Goal: Task Accomplishment & Management: Complete application form

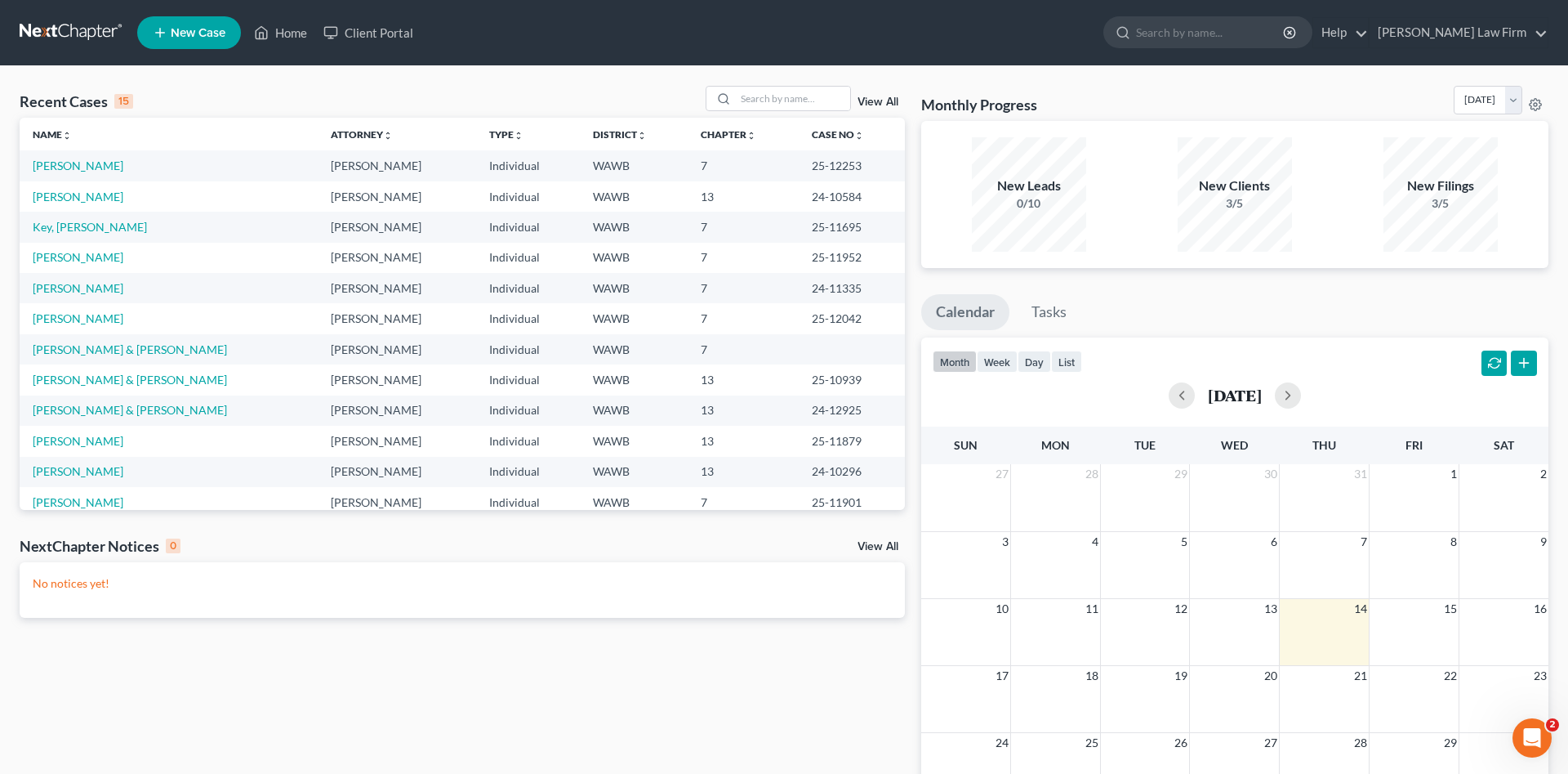
click at [93, 151] on th "Name unfold_more expand_more expand_less" at bounding box center [168, 134] width 298 height 32
click at [80, 164] on link "[PERSON_NAME]" at bounding box center [78, 165] width 91 height 14
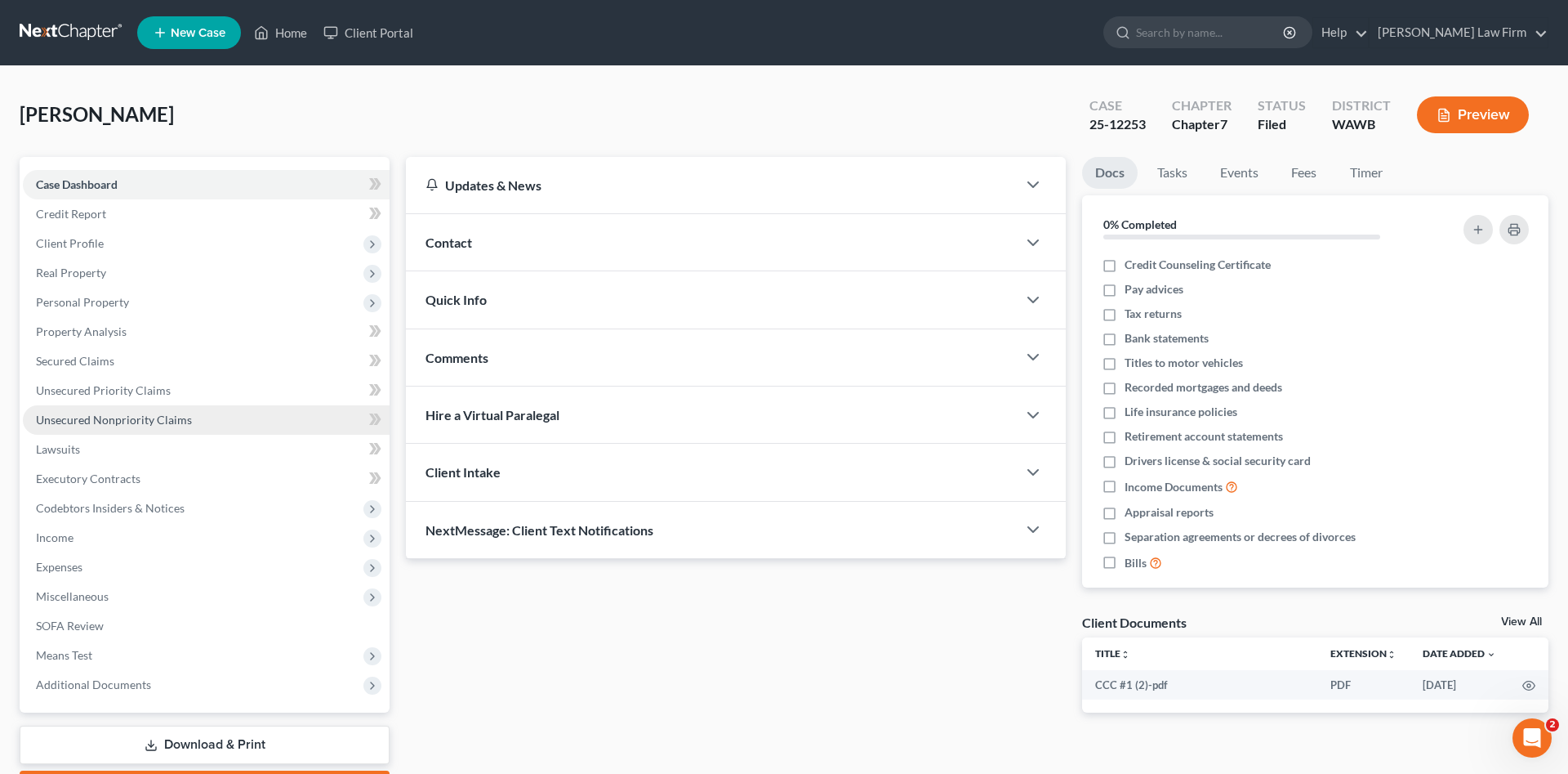
click at [121, 417] on span "Unsecured Nonpriority Claims" at bounding box center [114, 419] width 157 height 14
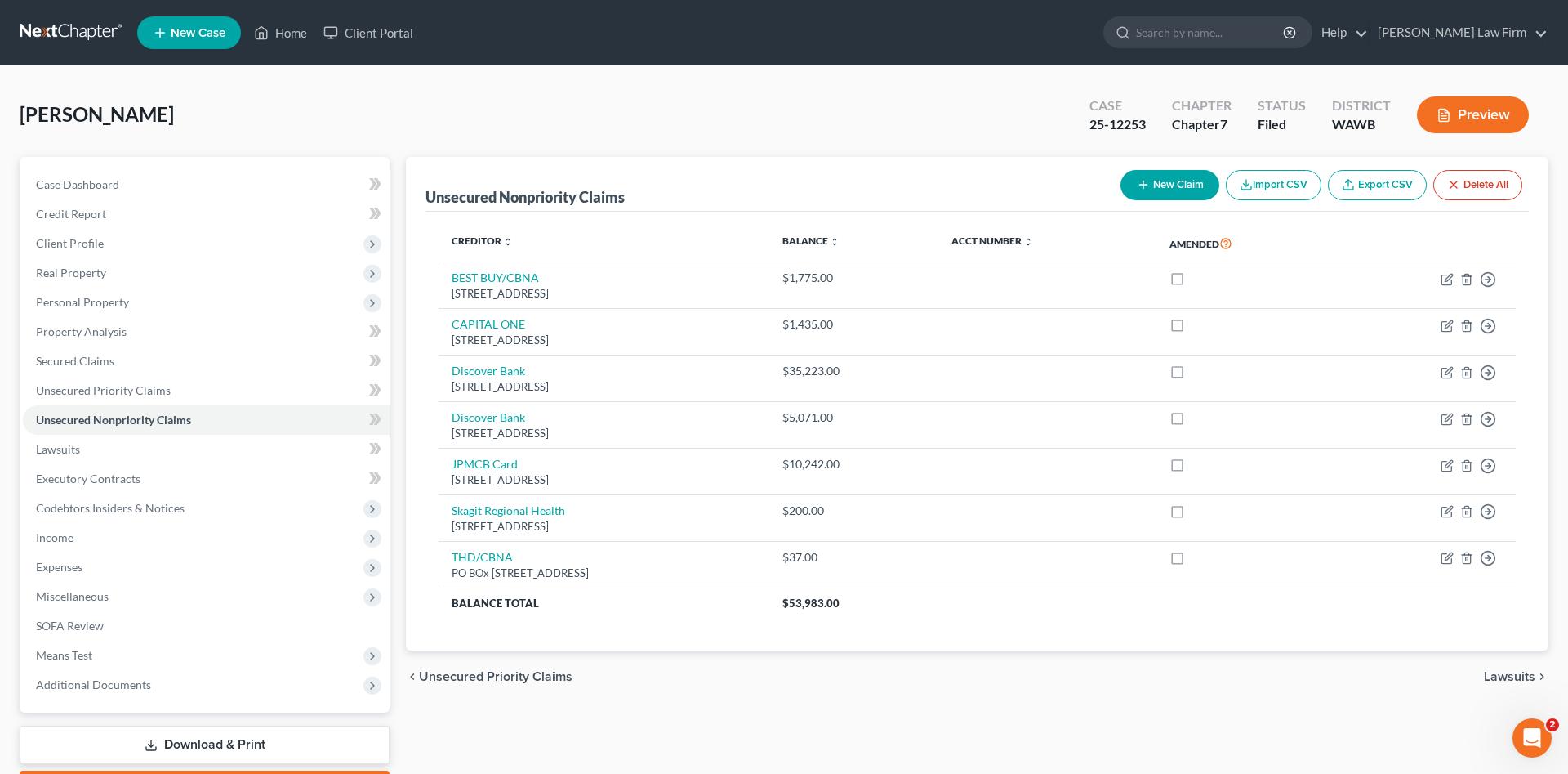
click at [220, 25] on link "New Case" at bounding box center [188, 32] width 103 height 32
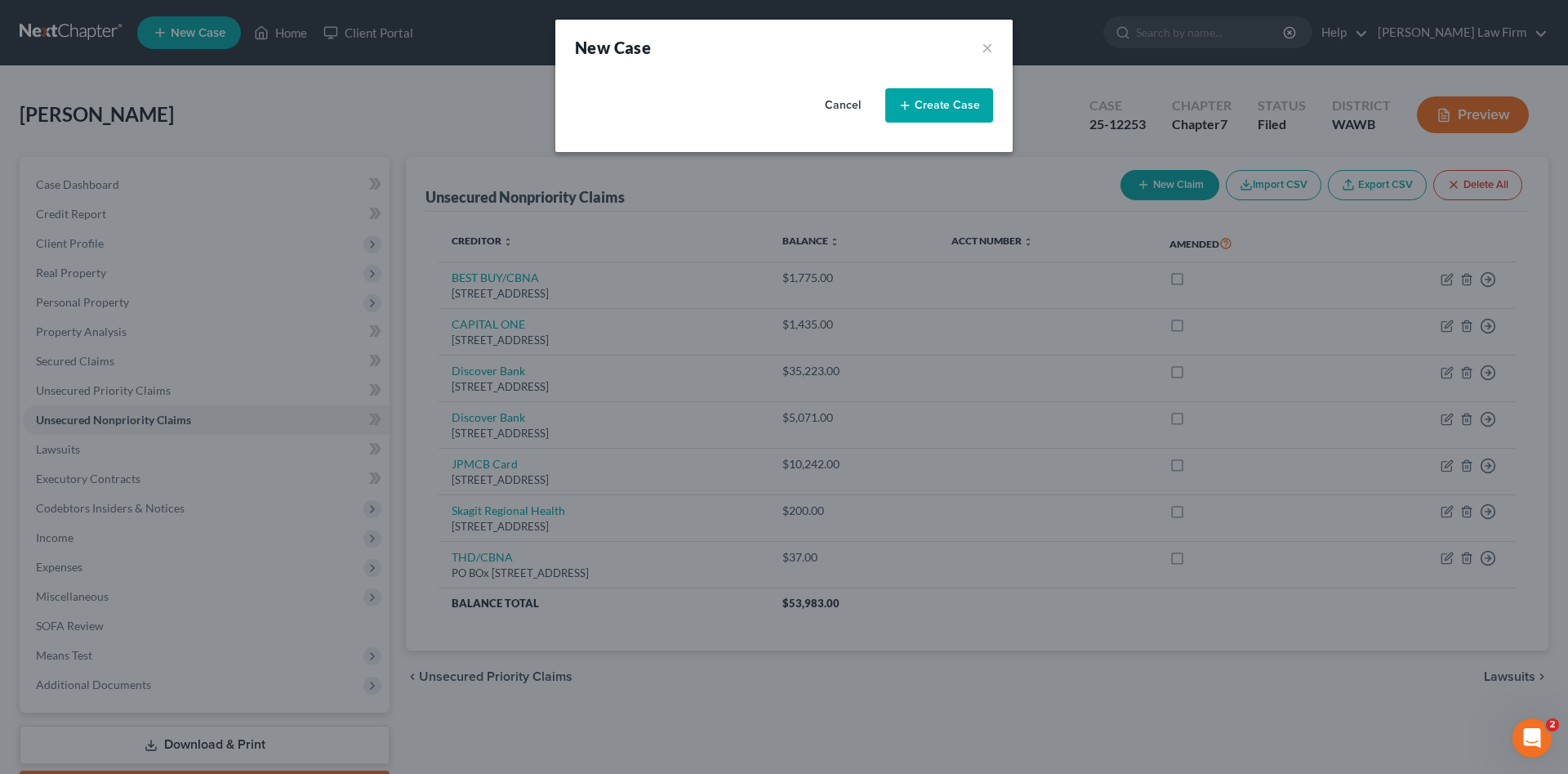
select select "87"
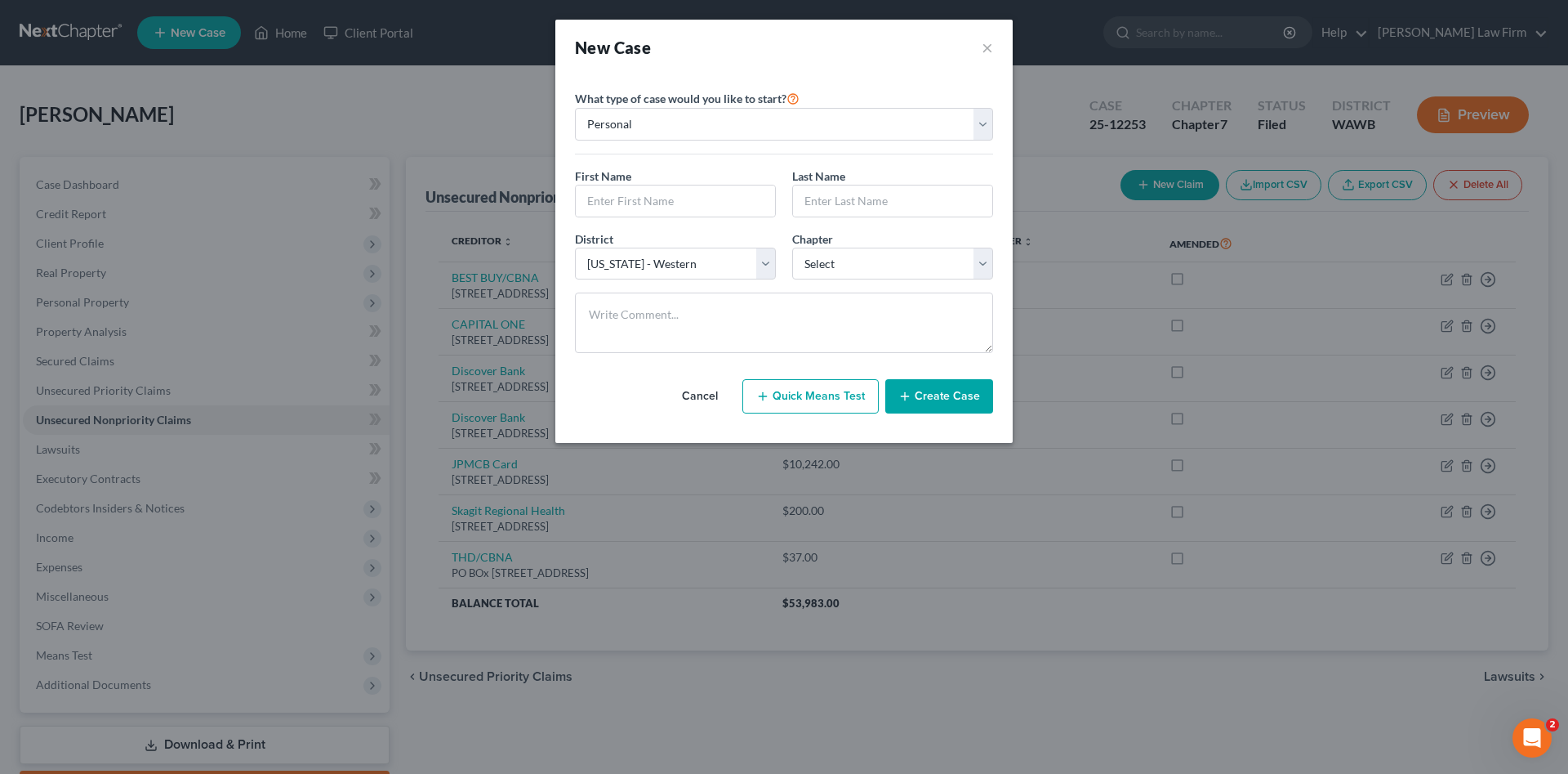
click at [982, 48] on div "New Case ×" at bounding box center [784, 47] width 418 height 23
click at [986, 47] on button "×" at bounding box center [988, 47] width 12 height 23
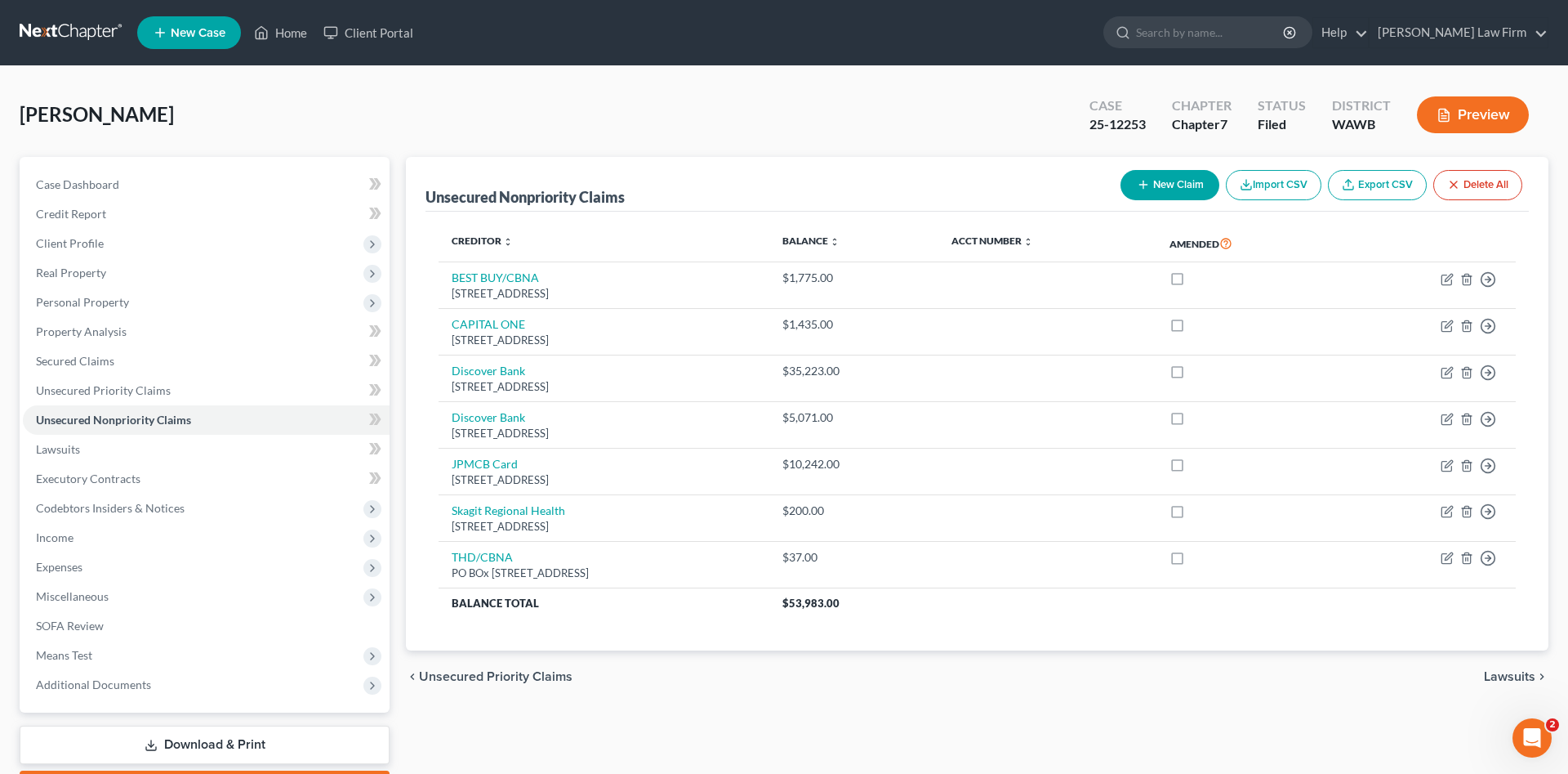
click at [1152, 189] on button "New Claim" at bounding box center [1170, 185] width 98 height 31
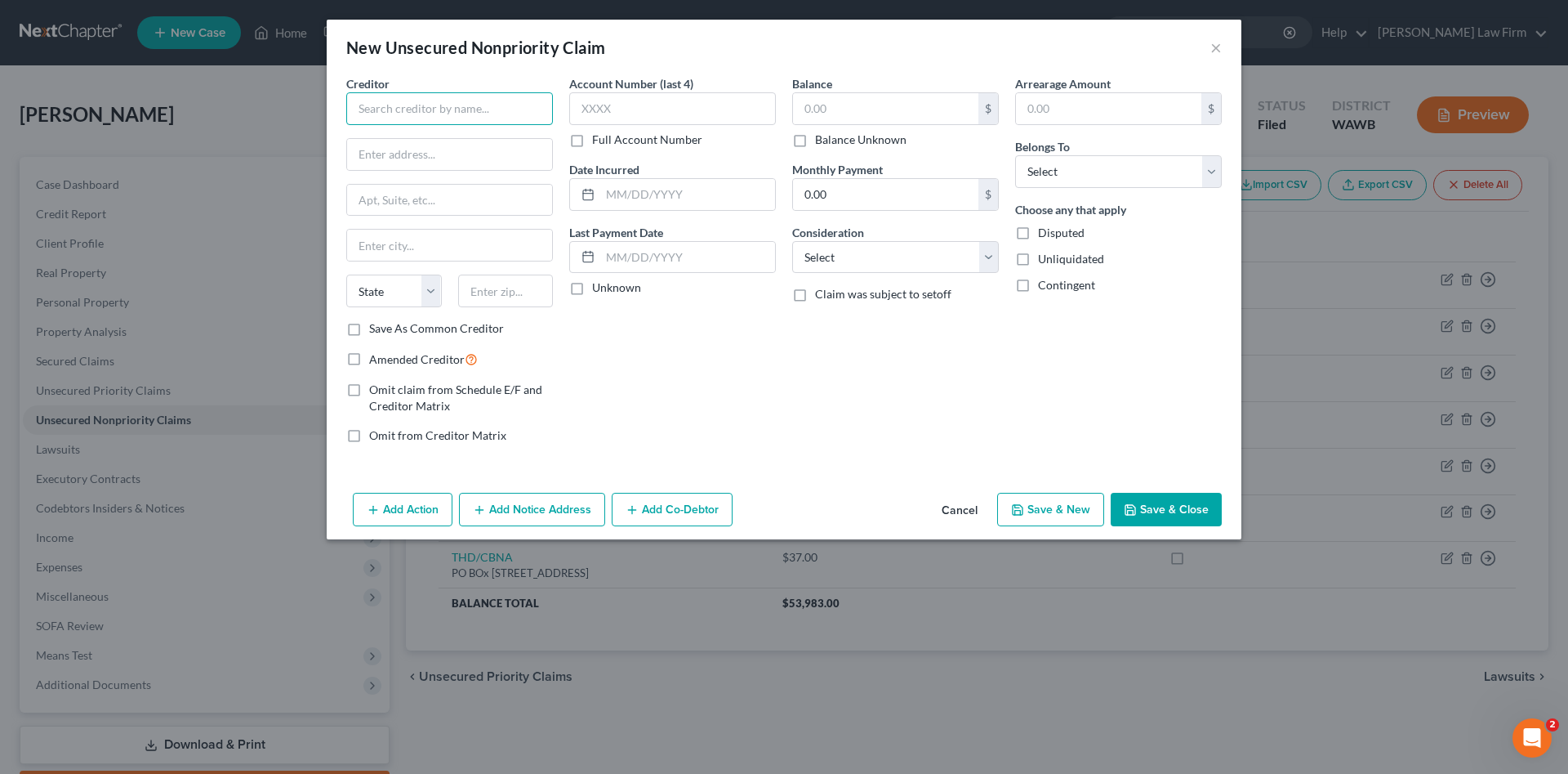
click at [427, 104] on input "text" at bounding box center [450, 108] width 207 height 32
type input "mutlicare"
drag, startPoint x: 425, startPoint y: 105, endPoint x: 137, endPoint y: 103, distance: 288.0
click at [346, 103] on input "mutlicare" at bounding box center [450, 108] width 207 height 32
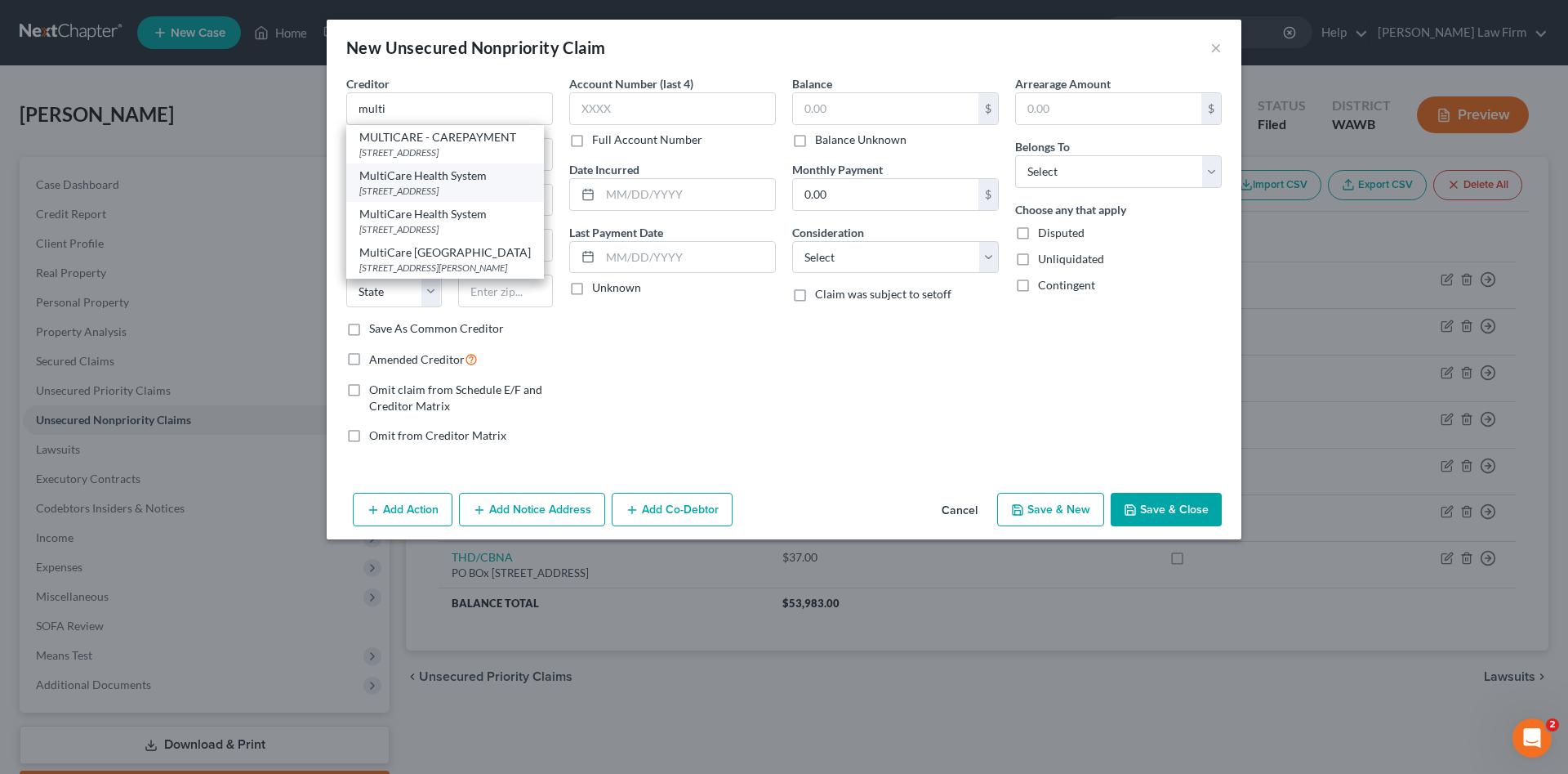
click at [475, 183] on div "MultiCare Health System" at bounding box center [445, 175] width 171 height 17
type input "MultiCare Health System"
type input "PO Box 5299"
type input "Tacoma"
select select "50"
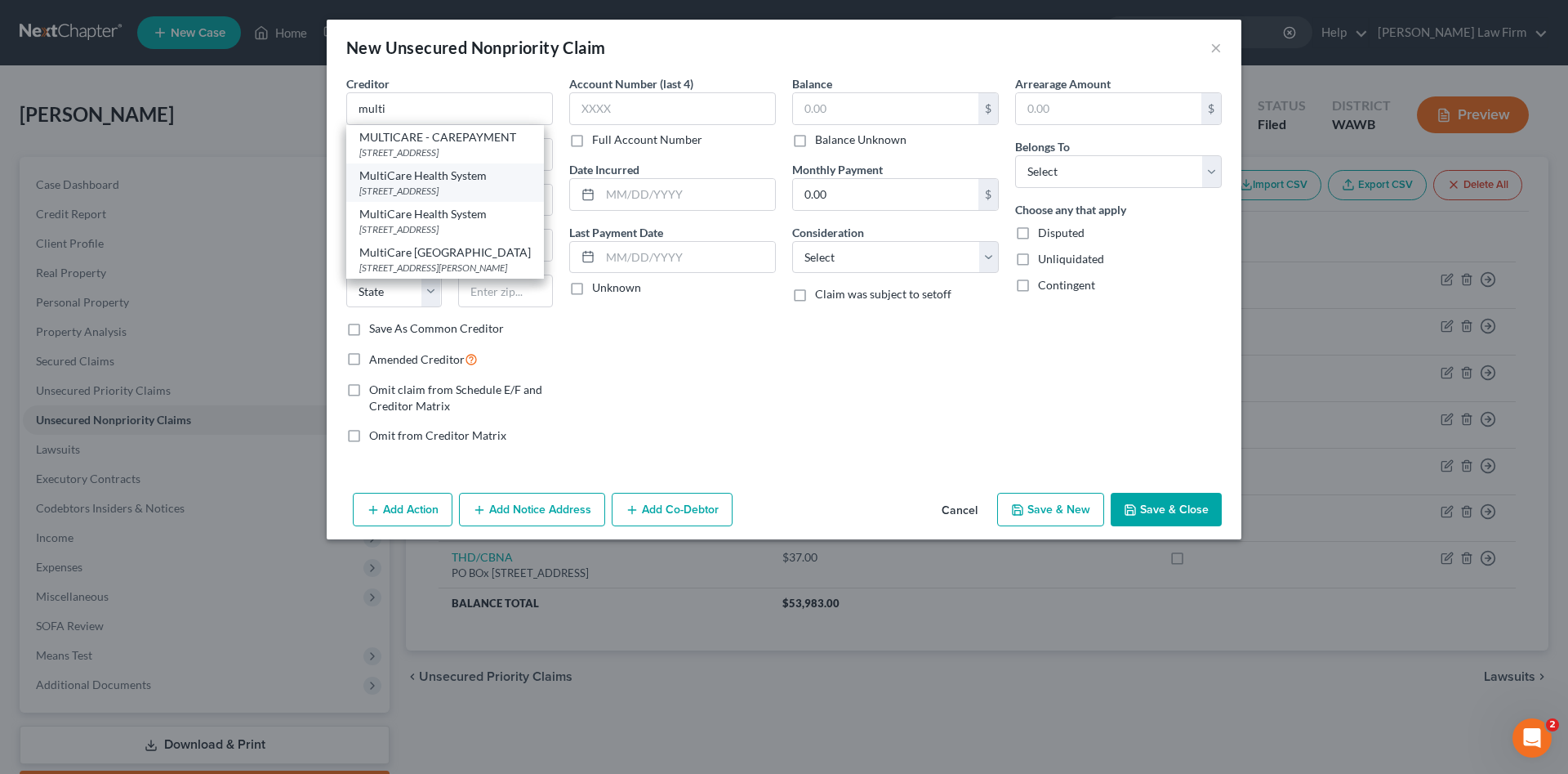
type input "98415"
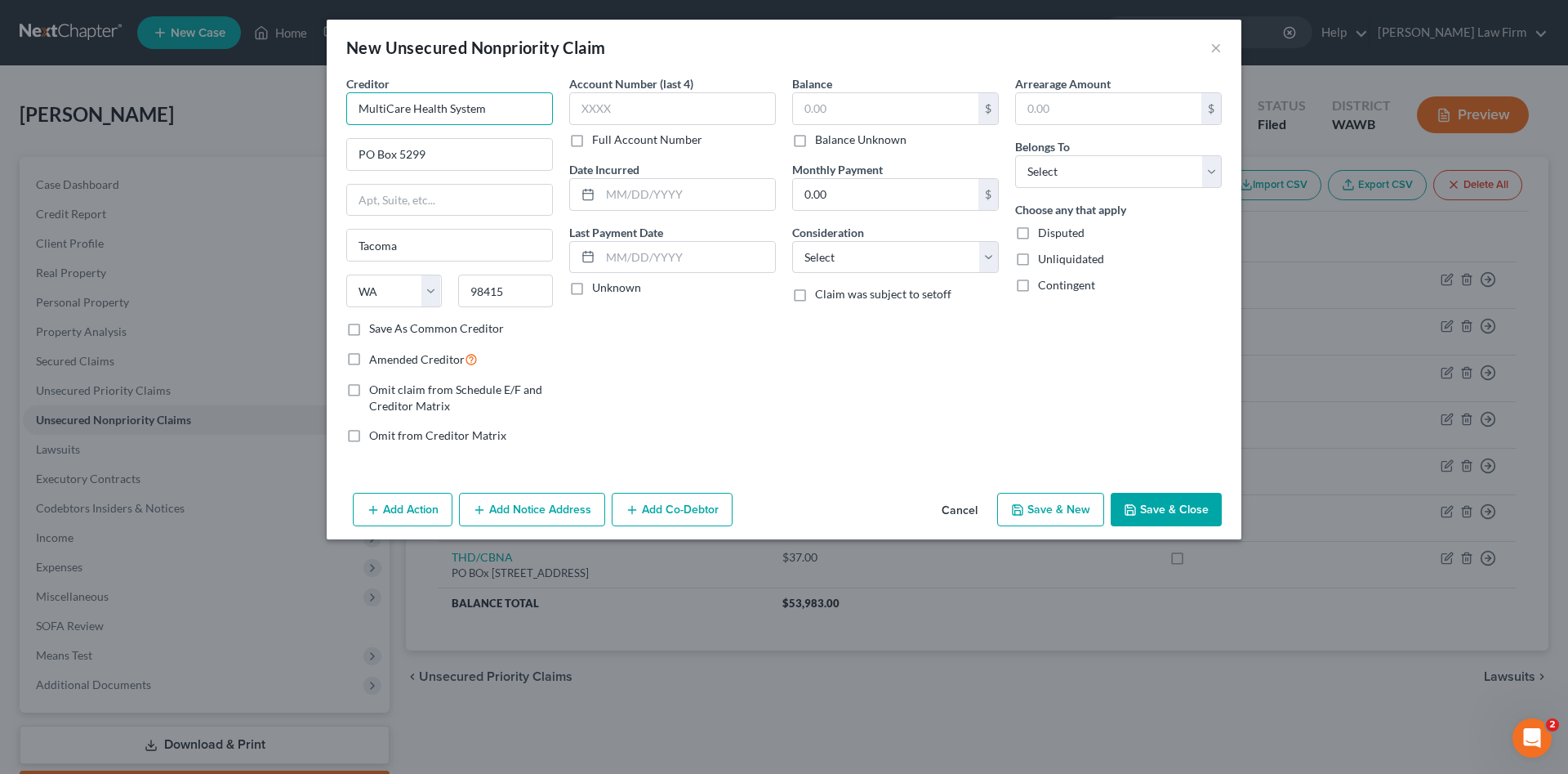
drag, startPoint x: 521, startPoint y: 104, endPoint x: 220, endPoint y: 106, distance: 301.0
click at [346, 106] on input "MultiCare Health System" at bounding box center [450, 108] width 207 height 32
drag, startPoint x: 465, startPoint y: 161, endPoint x: 277, endPoint y: 148, distance: 188.4
click at [347, 148] on input "PO Box 5299" at bounding box center [450, 155] width 205 height 32
drag, startPoint x: 502, startPoint y: 286, endPoint x: 423, endPoint y: 288, distance: 79.0
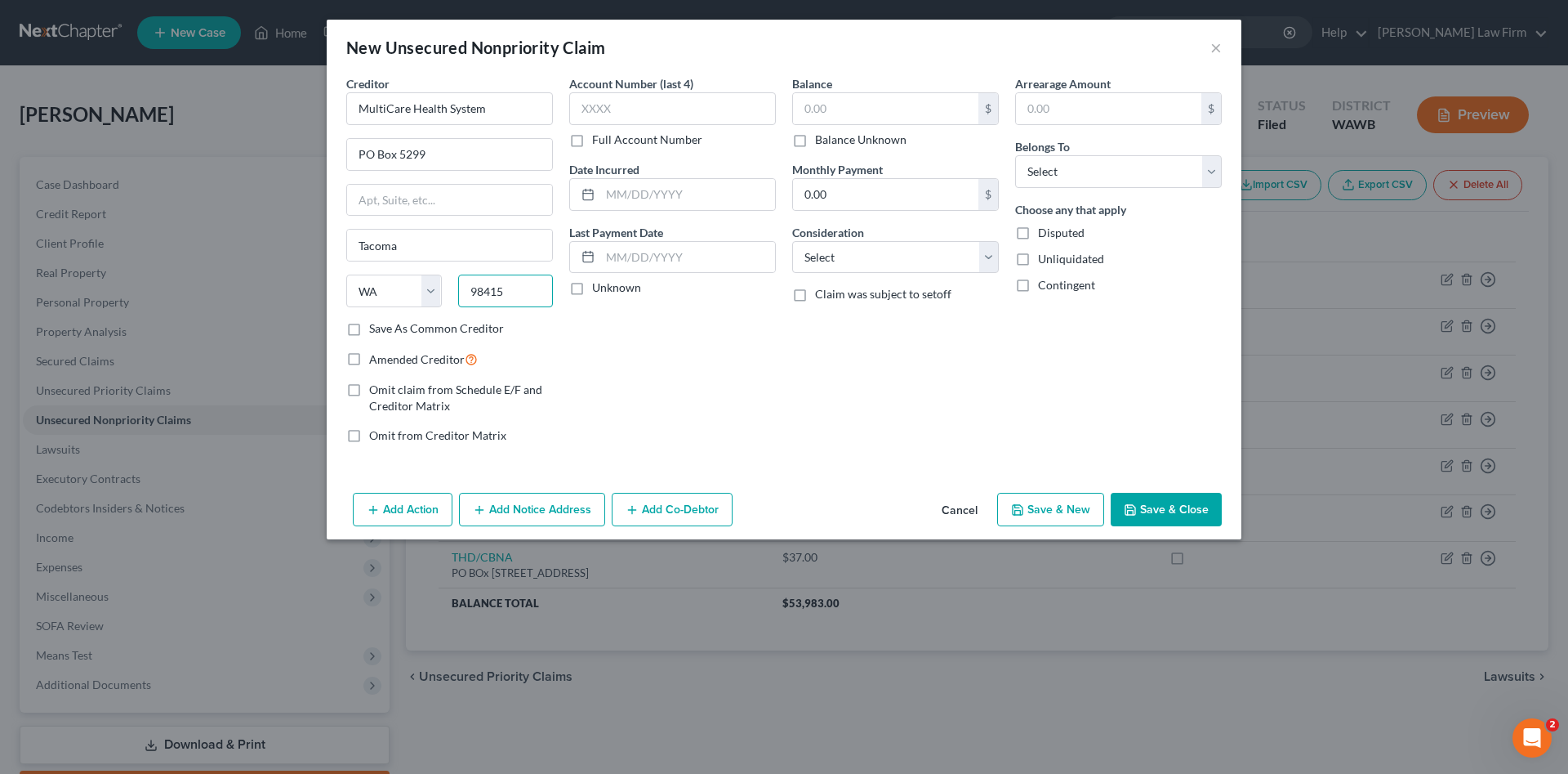
click at [459, 288] on input "98415" at bounding box center [506, 290] width 95 height 32
click at [520, 113] on input "MultiCare Health System" at bounding box center [450, 108] width 207 height 32
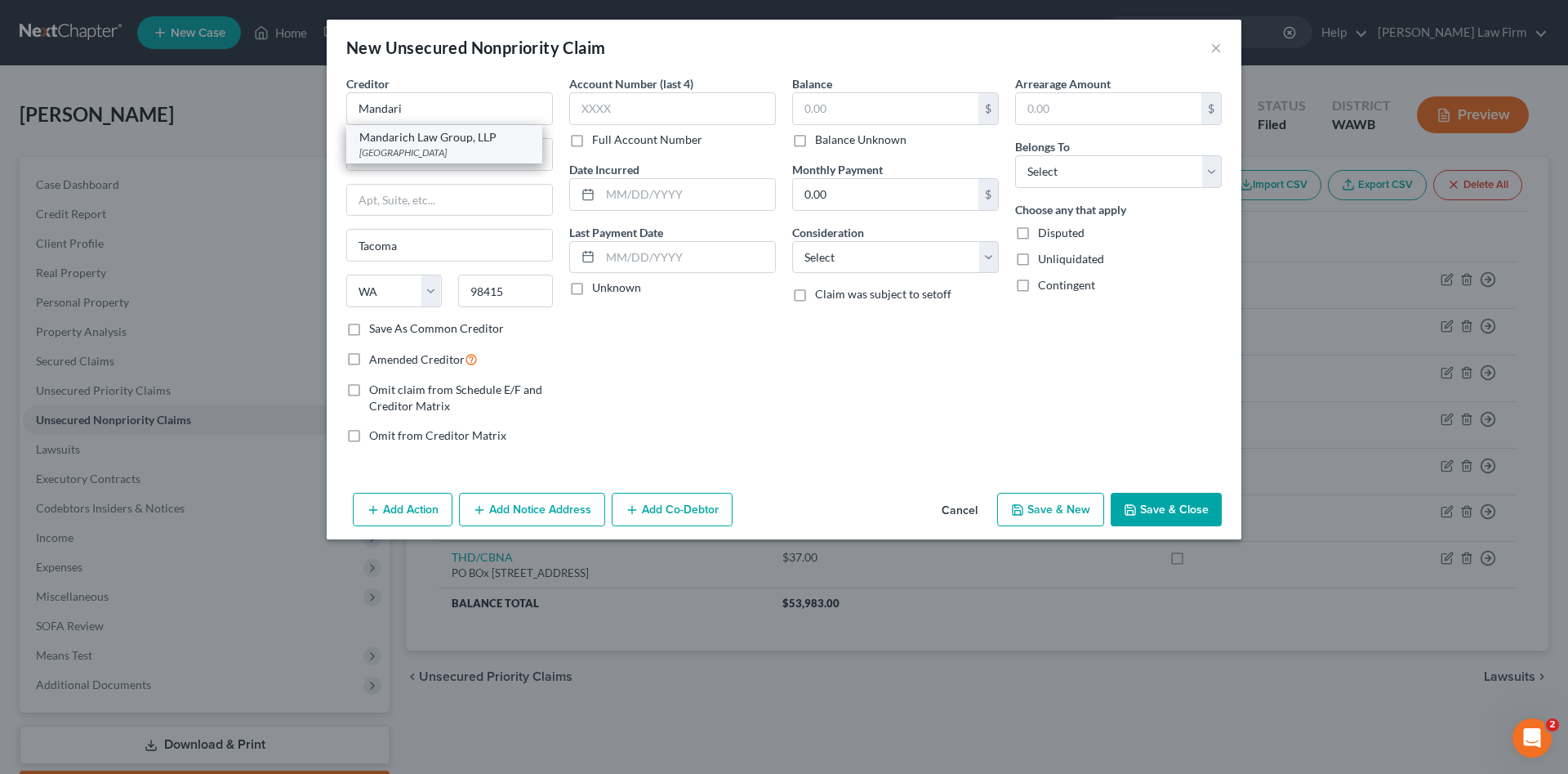
click at [419, 136] on div "Mandarich Law Group, LLP" at bounding box center [444, 137] width 170 height 17
type input "Mandarich Law Group, LLP"
type input "PO Box 109032"
type input "[GEOGRAPHIC_DATA]"
select select "14"
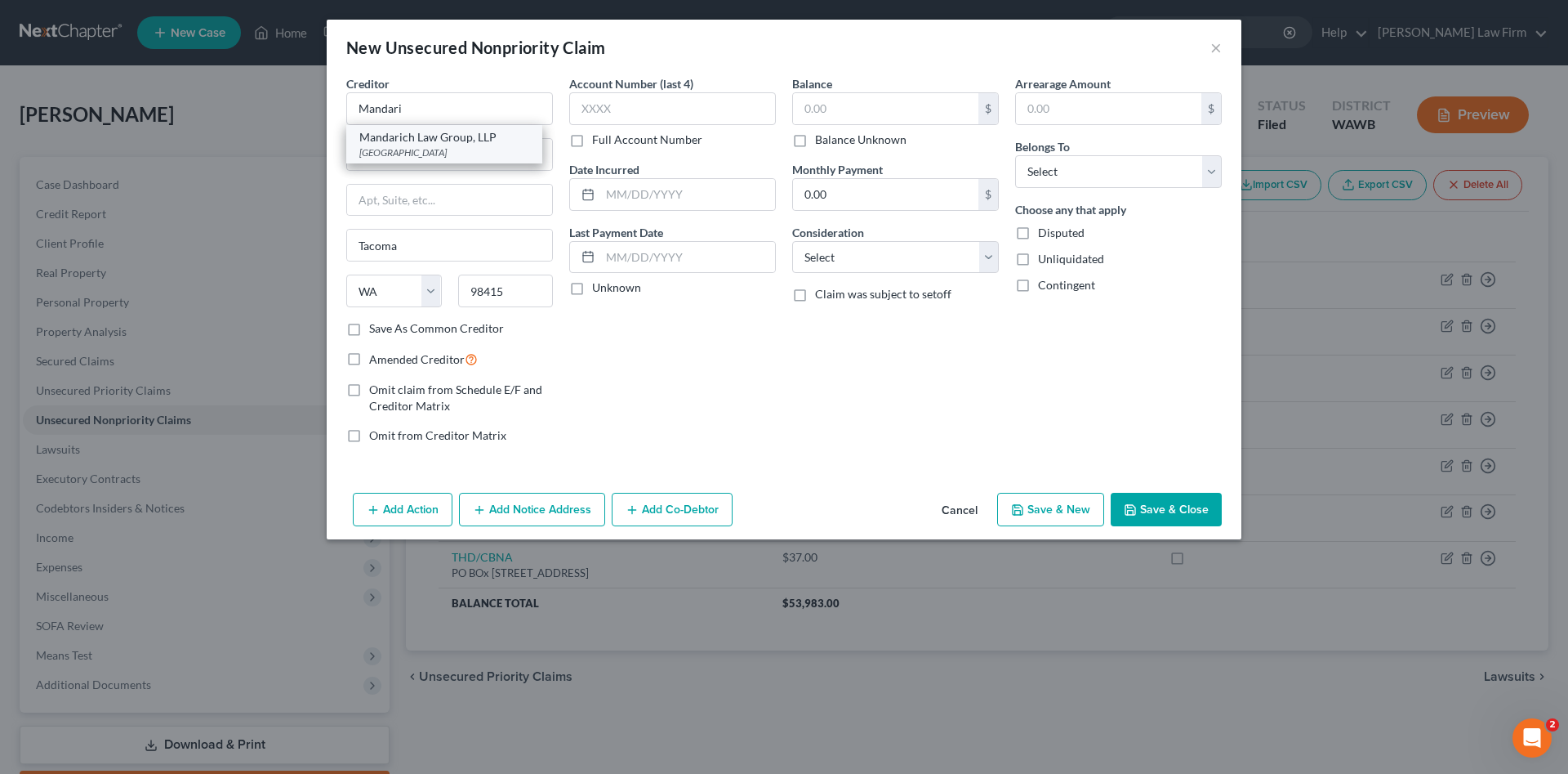
type input "60610"
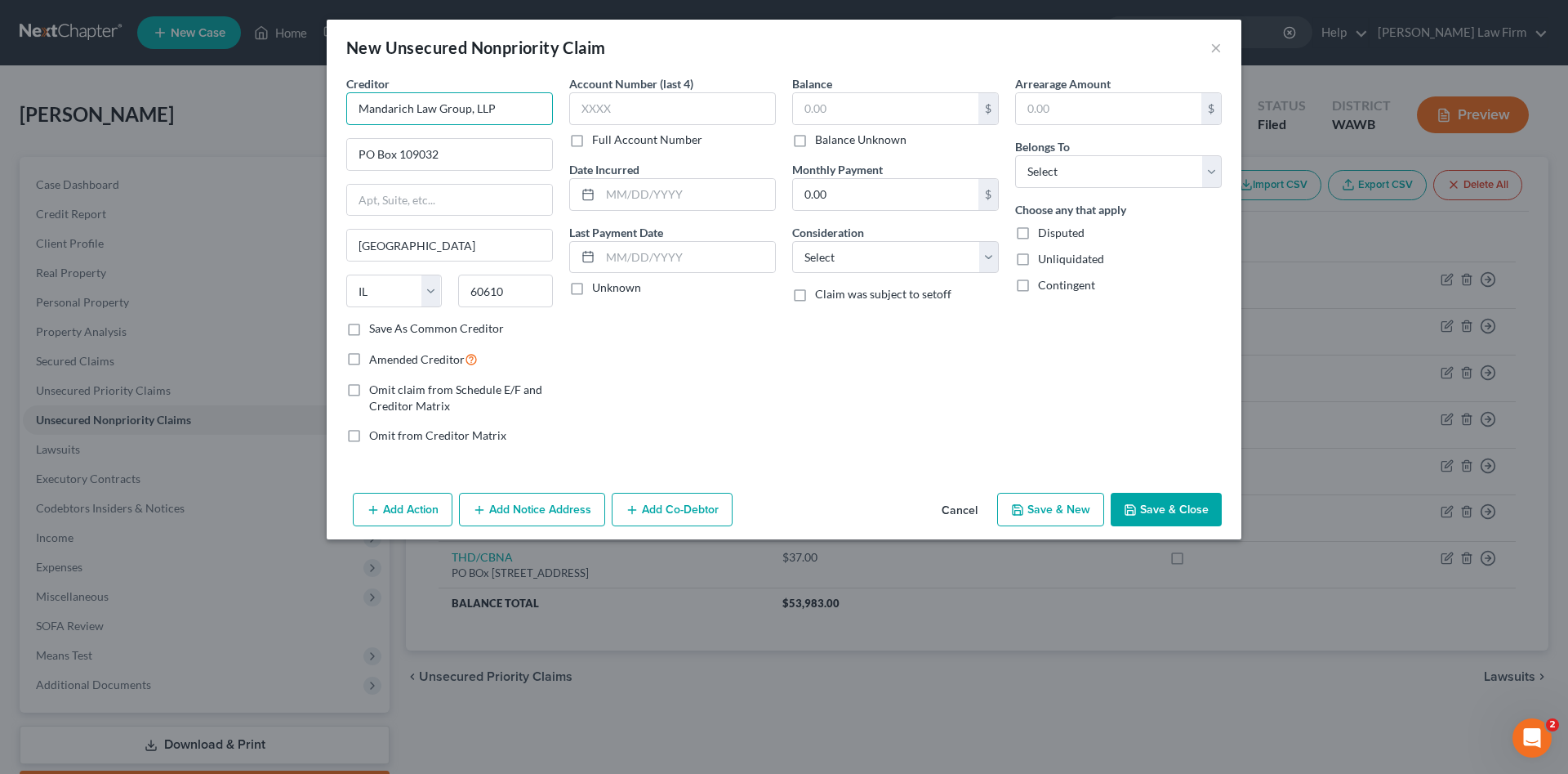
drag, startPoint x: 513, startPoint y: 110, endPoint x: 0, endPoint y: 106, distance: 513.0
click at [346, 106] on input "Mandarich Law Group, LLP" at bounding box center [450, 108] width 207 height 32
drag, startPoint x: 502, startPoint y: 145, endPoint x: 168, endPoint y: 123, distance: 334.7
click at [347, 139] on input "PO Box 109032" at bounding box center [450, 155] width 205 height 32
drag, startPoint x: 518, startPoint y: 284, endPoint x: 372, endPoint y: 285, distance: 146.0
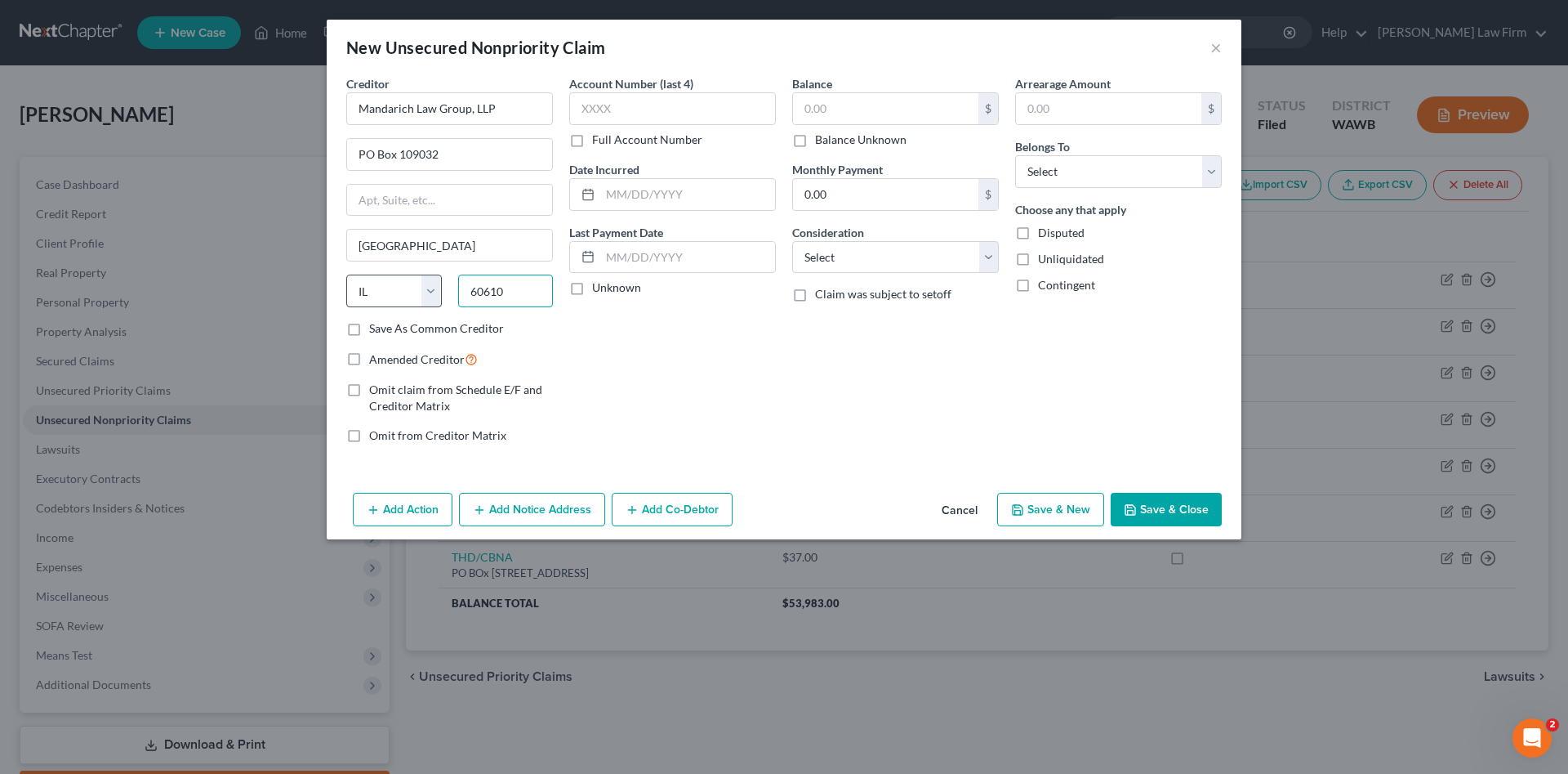
click at [459, 290] on input "60610" at bounding box center [506, 290] width 95 height 32
drag, startPoint x: 522, startPoint y: 93, endPoint x: 234, endPoint y: 115, distance: 288.8
click at [242, 113] on div "New Unsecured Nonpriority Claim × Creditor * Mandarich Law Group, LLP PO Box [G…" at bounding box center [784, 387] width 1568 height 774
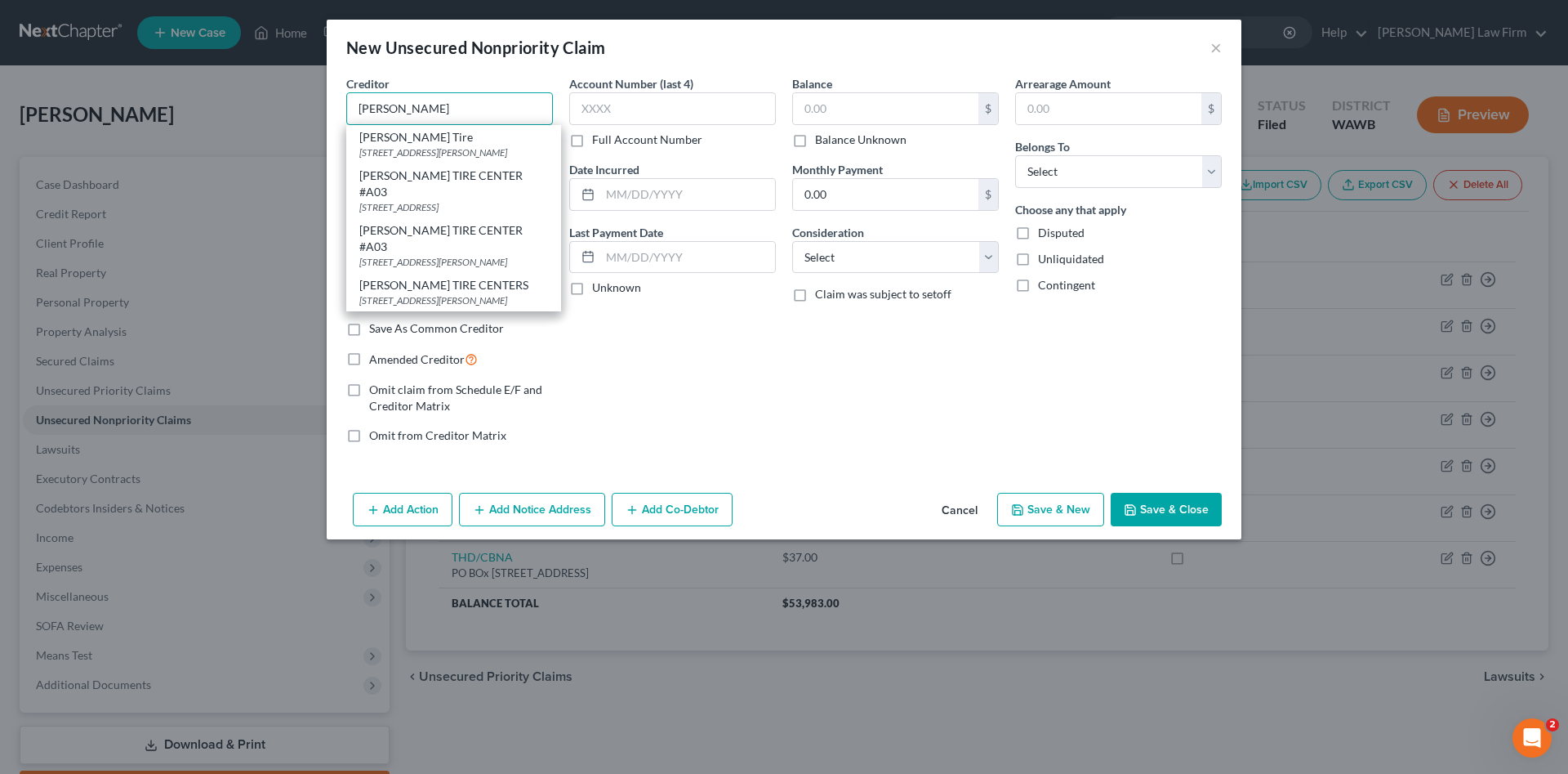
type input "[PERSON_NAME]"
